Goal: Task Accomplishment & Management: Use online tool/utility

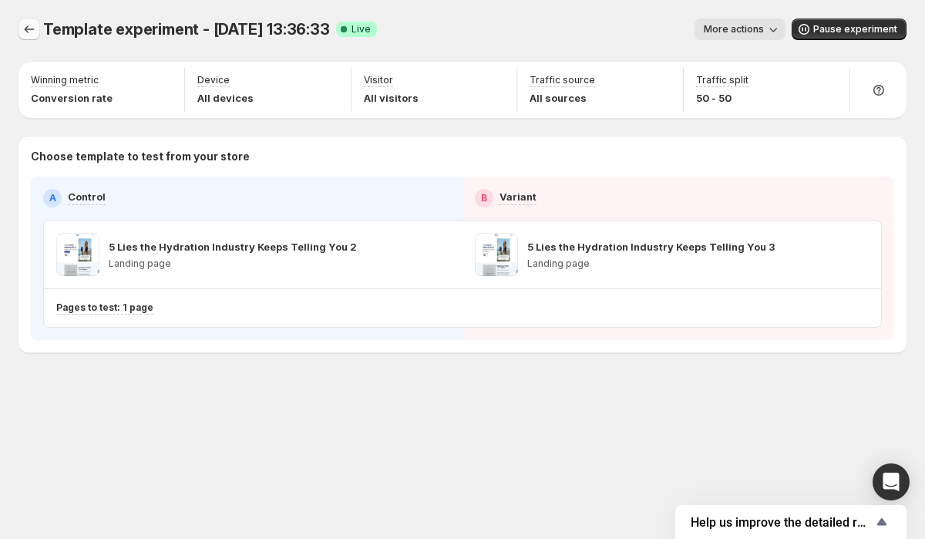
click at [22, 27] on icon "Experiments" at bounding box center [29, 29] width 15 height 15
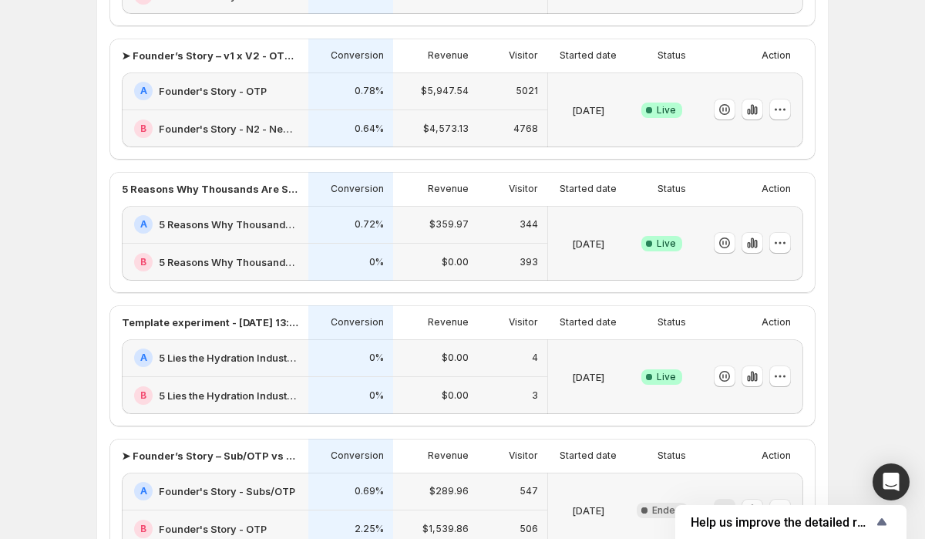
scroll to position [375, 0]
click at [269, 353] on h2 "5 Lies the Hydration Industry Keeps Telling You 2" at bounding box center [229, 356] width 140 height 15
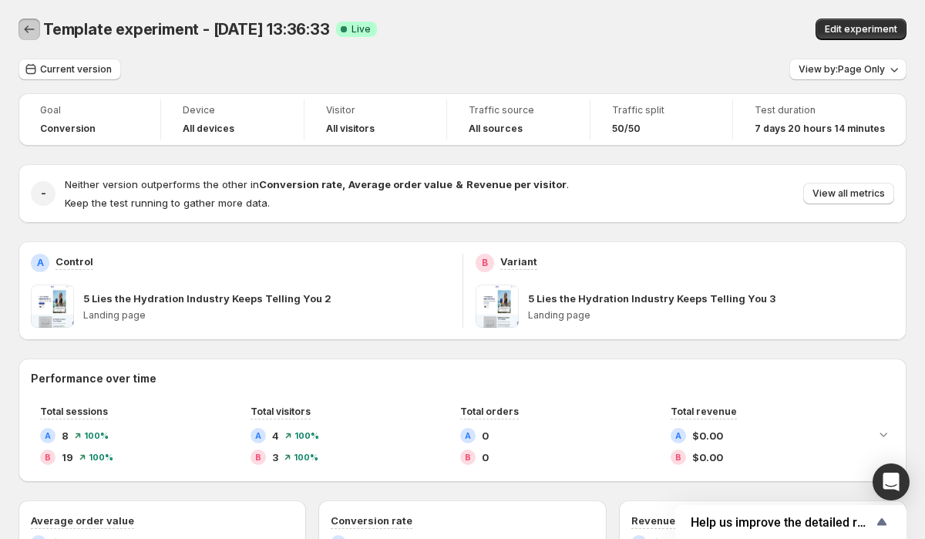
click at [32, 25] on icon "Back" at bounding box center [29, 29] width 15 height 15
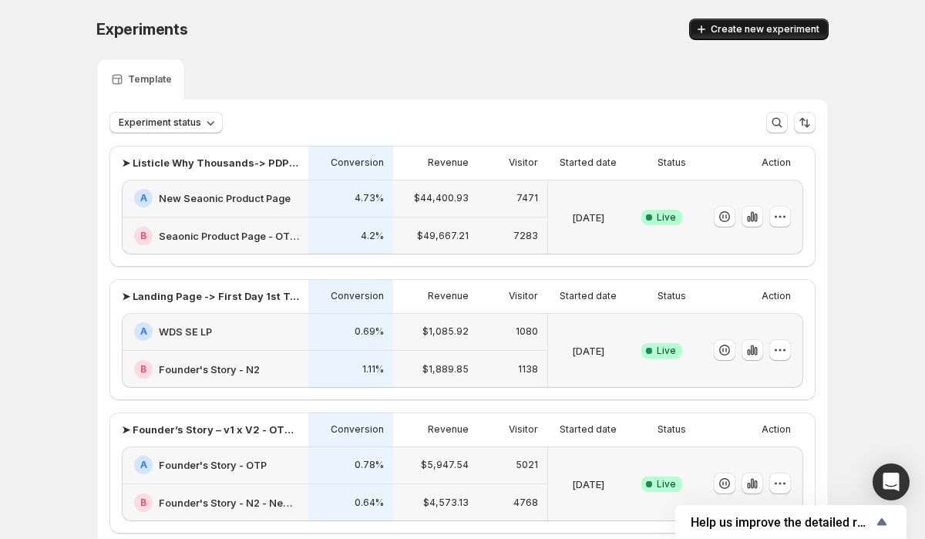
click at [767, 28] on span "Create new experiment" at bounding box center [765, 29] width 109 height 12
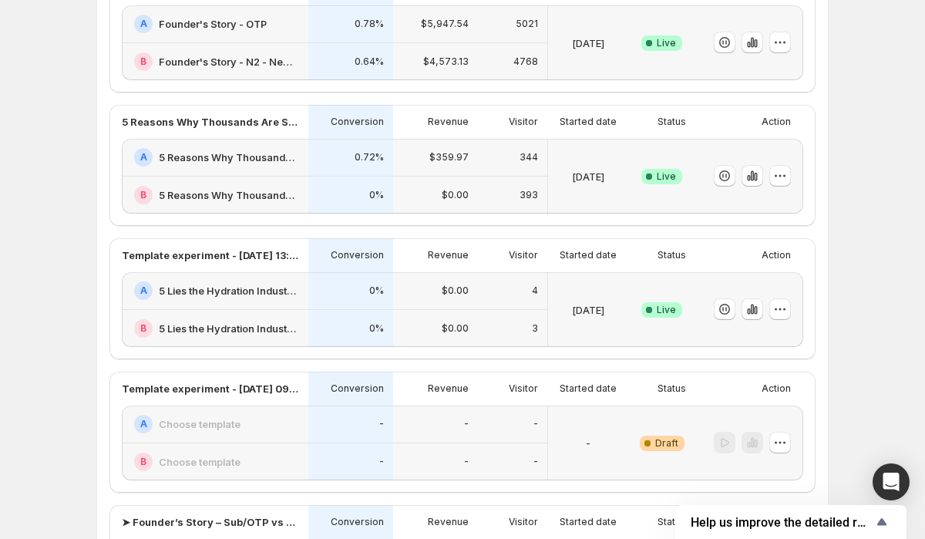
scroll to position [438, 0]
